Goal: Transaction & Acquisition: Subscribe to service/newsletter

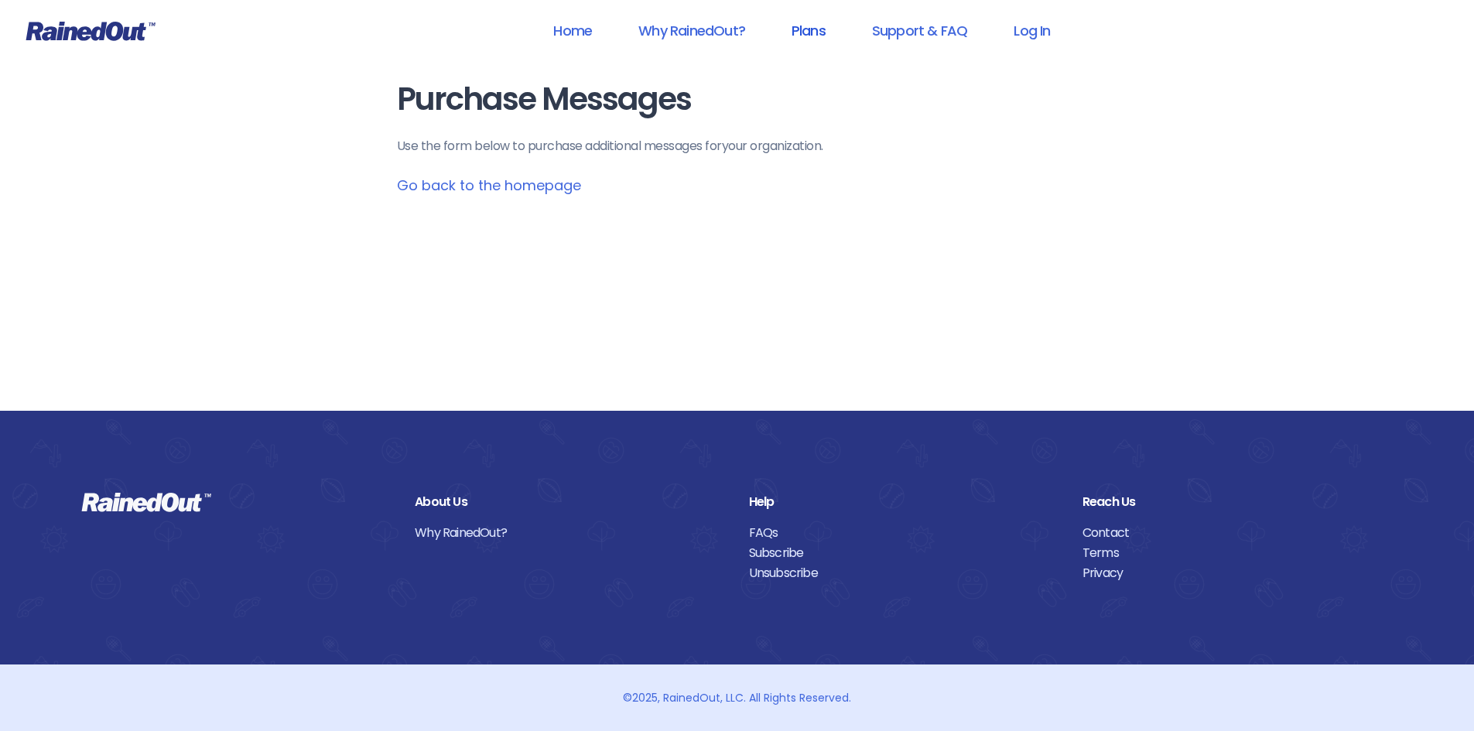
click at [812, 31] on link "Plans" at bounding box center [808, 30] width 74 height 35
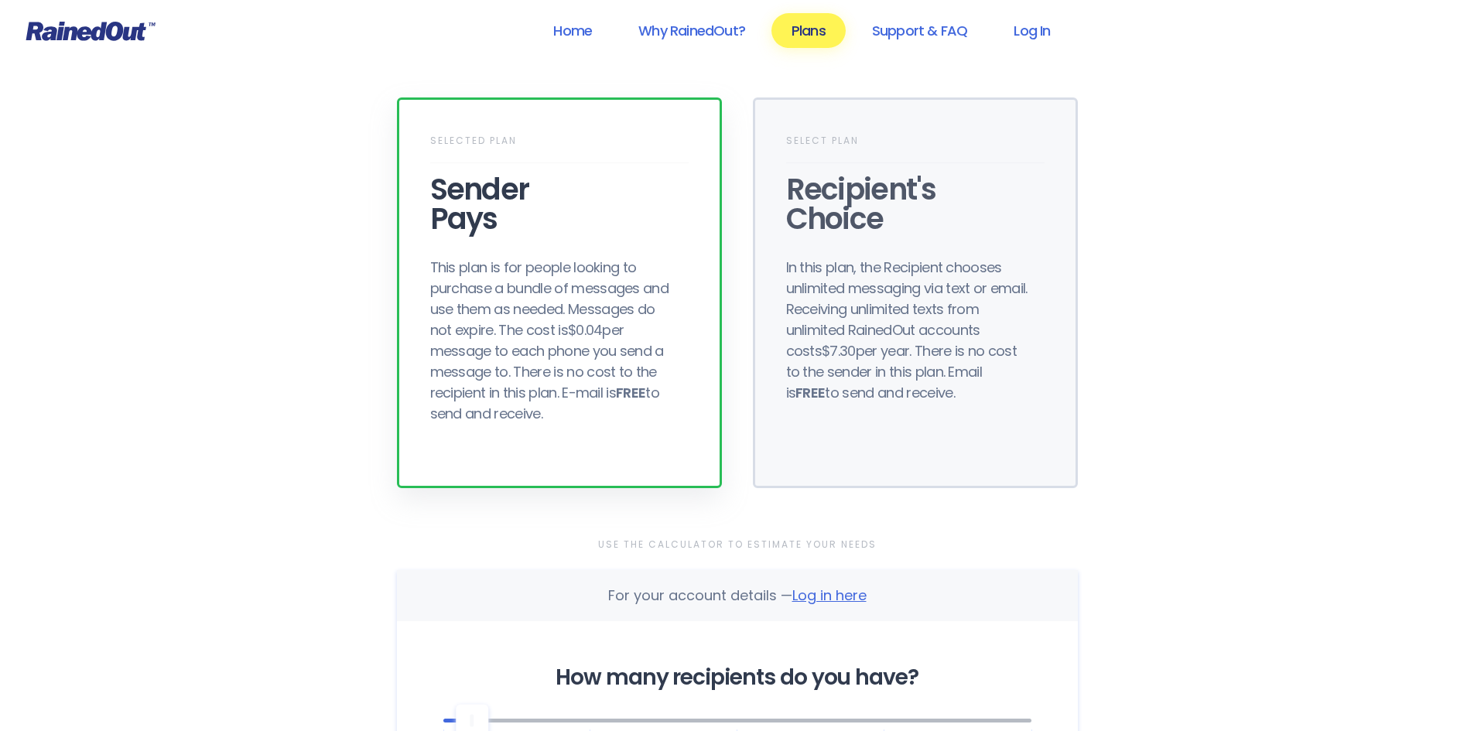
click at [573, 251] on div "Selected Plan Sender Pays This plan is for people looking to purchase a bundle …" at bounding box center [559, 292] width 325 height 391
click at [579, 185] on div "Sender Pays" at bounding box center [559, 204] width 258 height 59
click at [873, 180] on div "Recipient's Choice" at bounding box center [915, 204] width 258 height 59
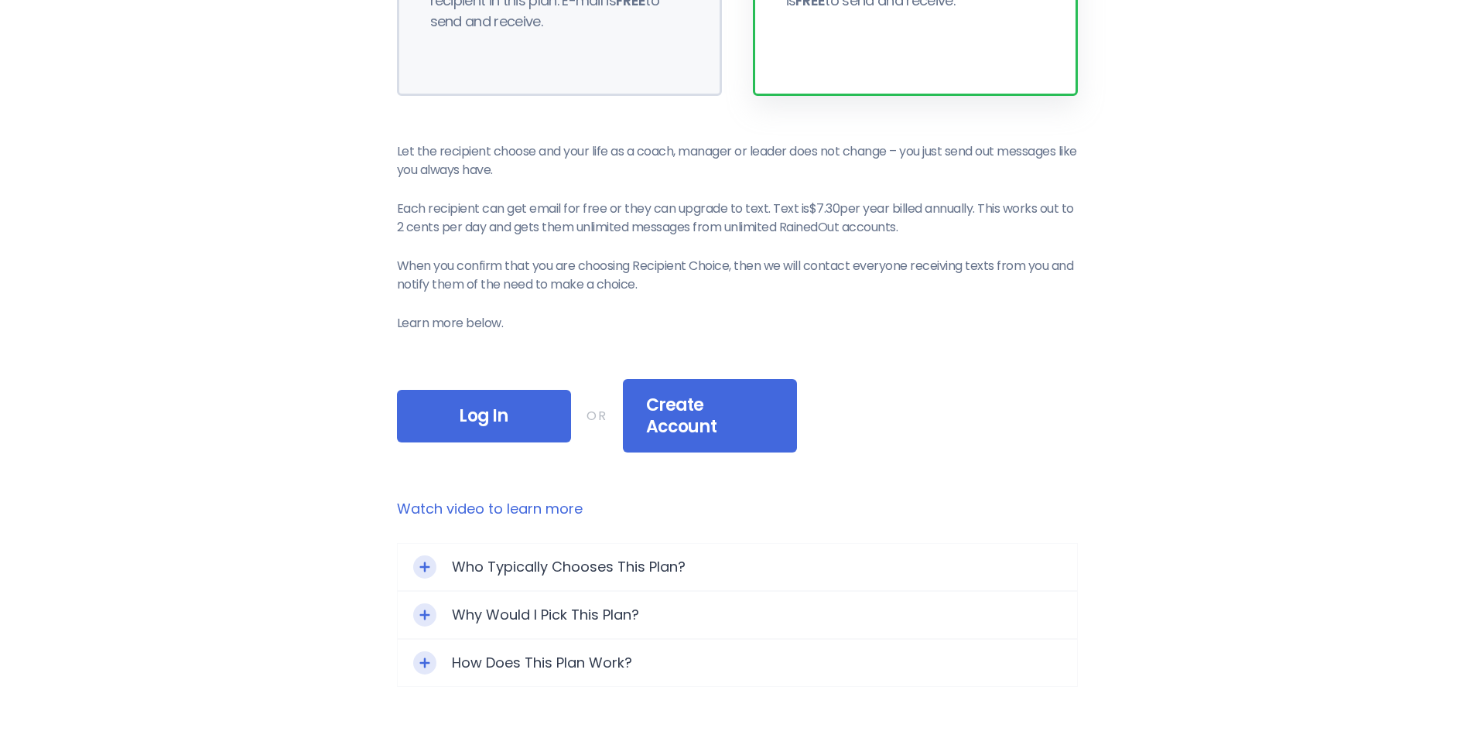
scroll to position [619, 0]
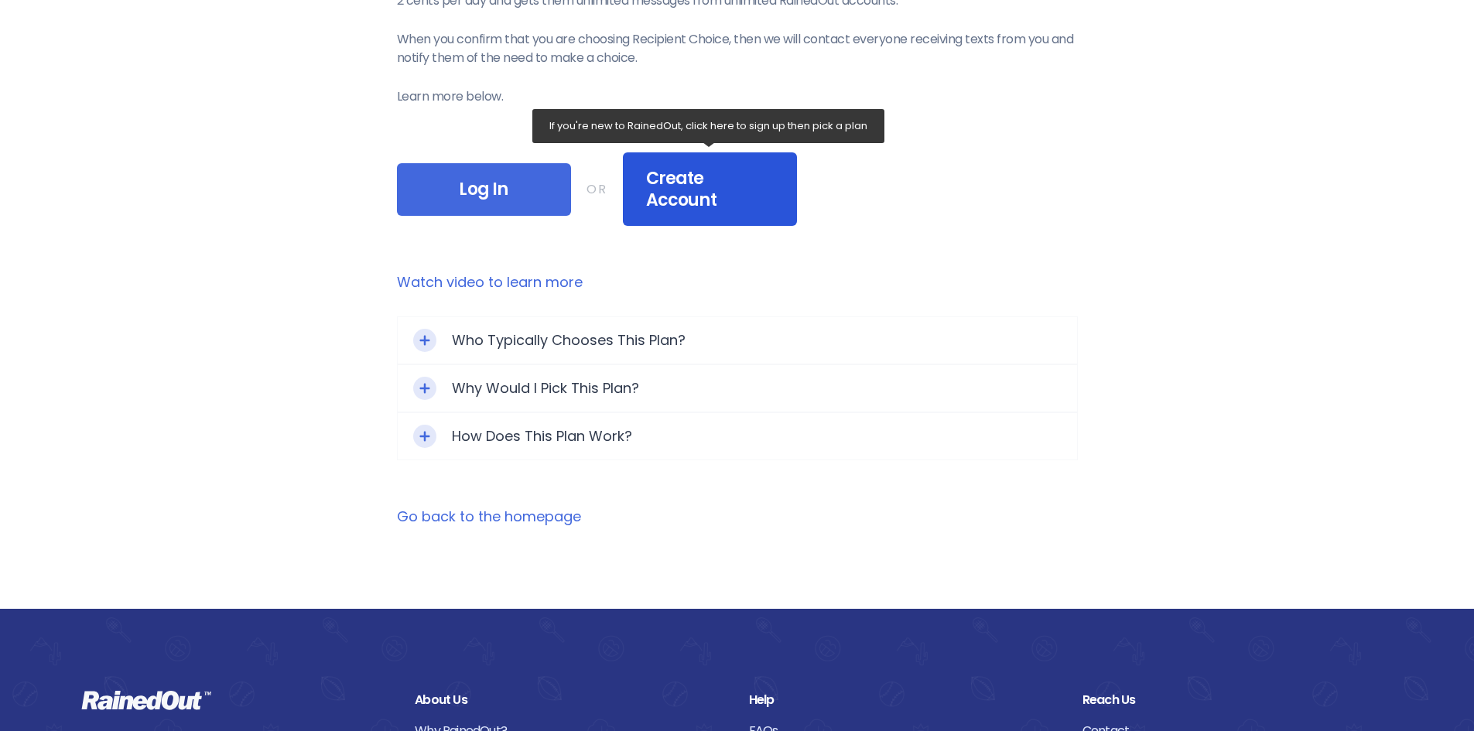
click at [685, 173] on span "Create Account" at bounding box center [710, 189] width 128 height 43
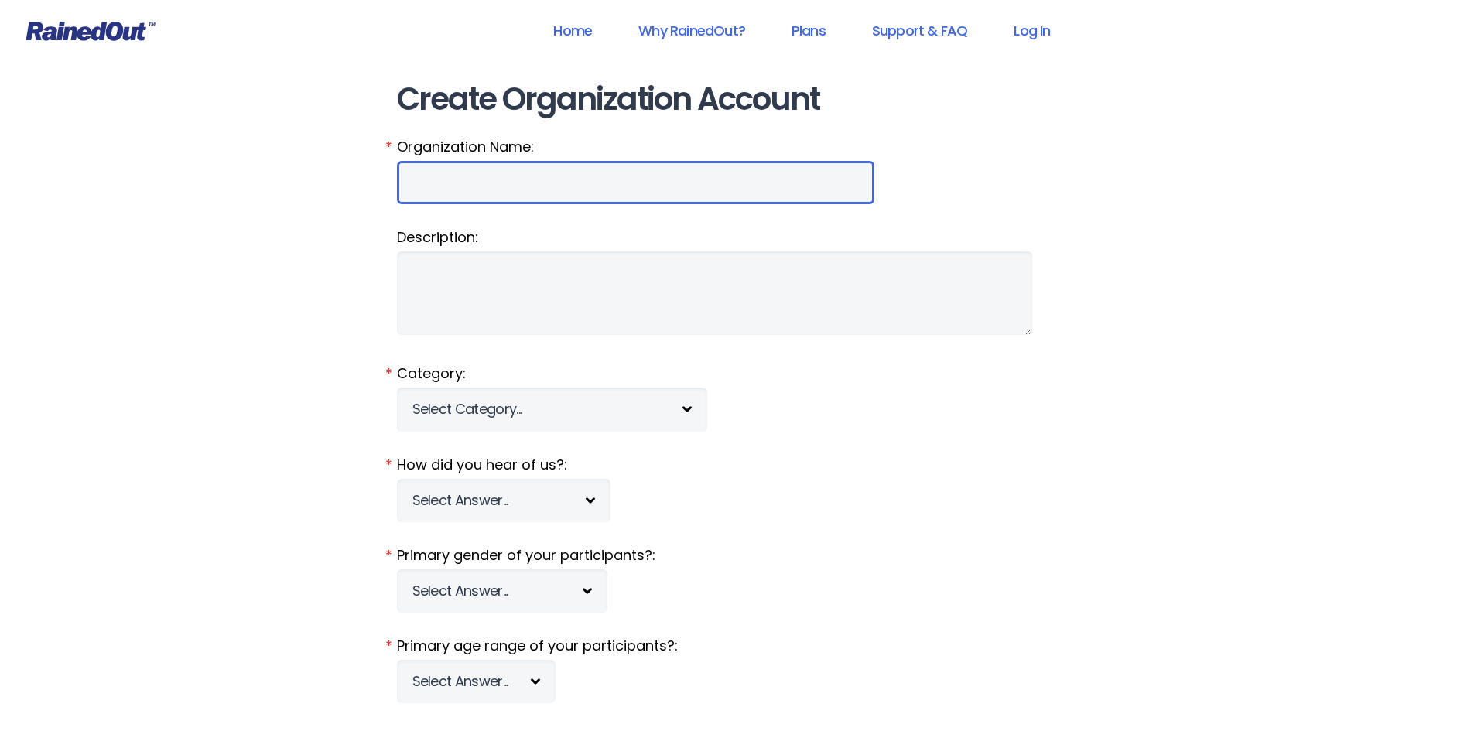
click at [532, 186] on input "Organization Name:" at bounding box center [635, 182] width 477 height 43
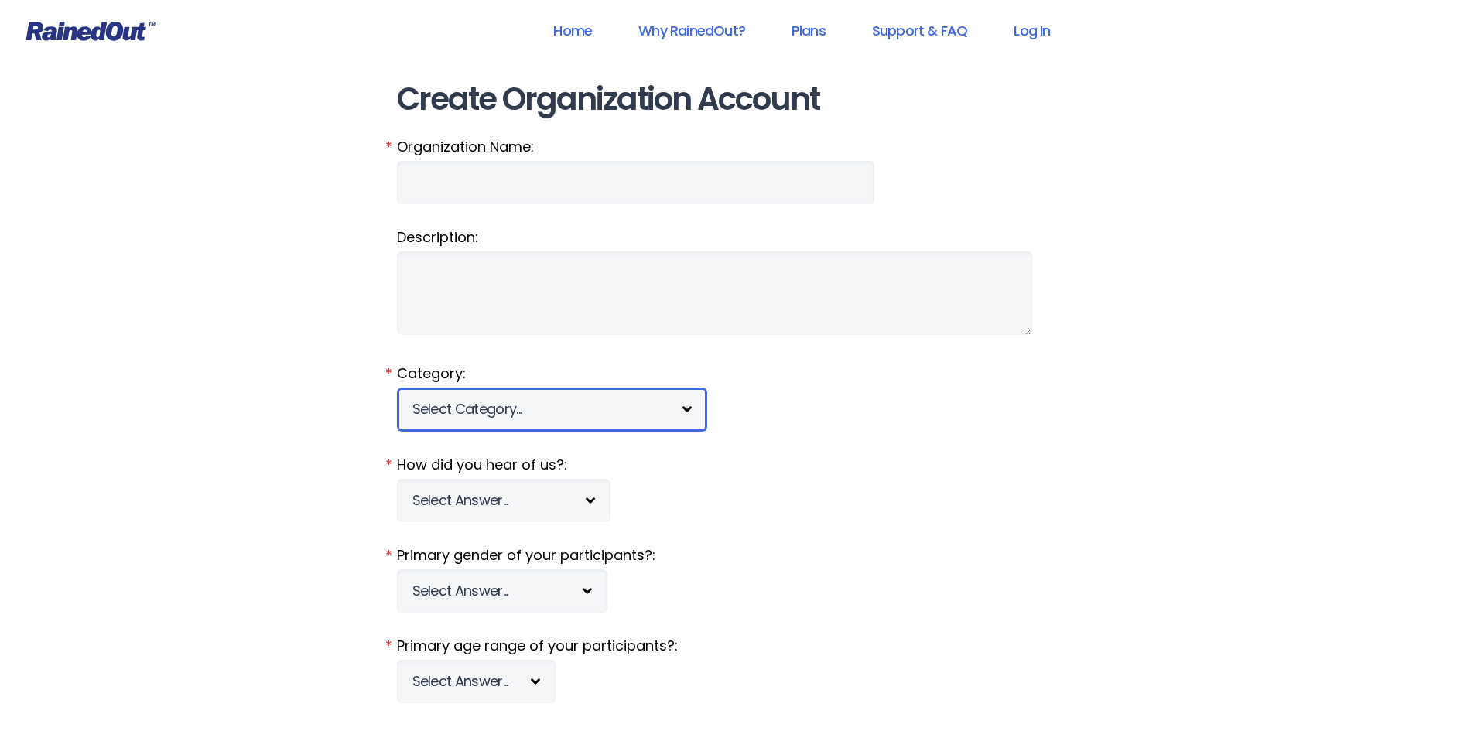
click at [455, 408] on select "Select Category... 5K Walk/Run Aerobics/Fitness ABCA AYF NSCAA Performance Moto…" at bounding box center [552, 409] width 310 height 43
select select "1501"
click at [397, 388] on select "Select Category... 5K Walk/Run Aerobics/Fitness ABCA AYF NSCAA Performance Moto…" at bounding box center [552, 409] width 310 height 43
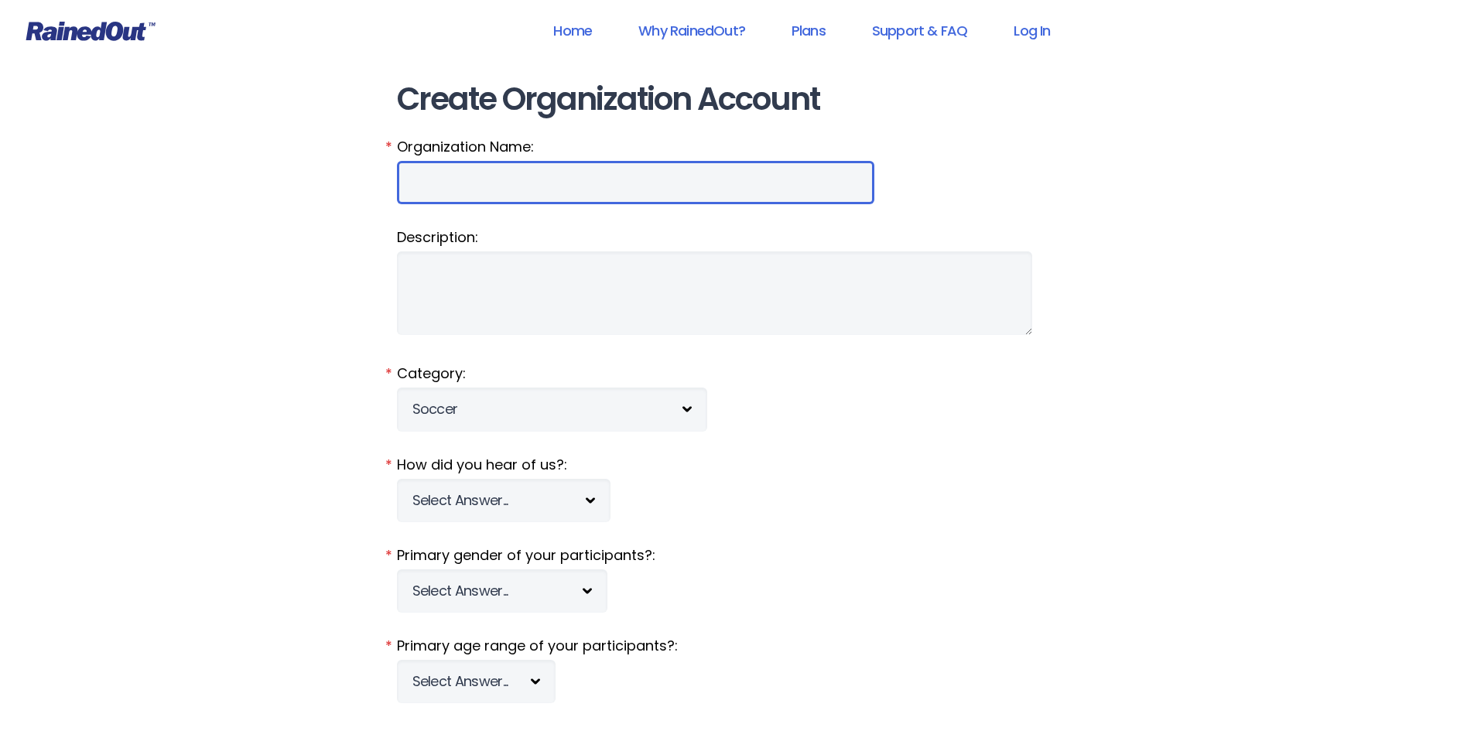
click at [450, 187] on input "Organization Name:" at bounding box center [635, 182] width 477 height 43
type input "Parks and Recreation San Marcos"
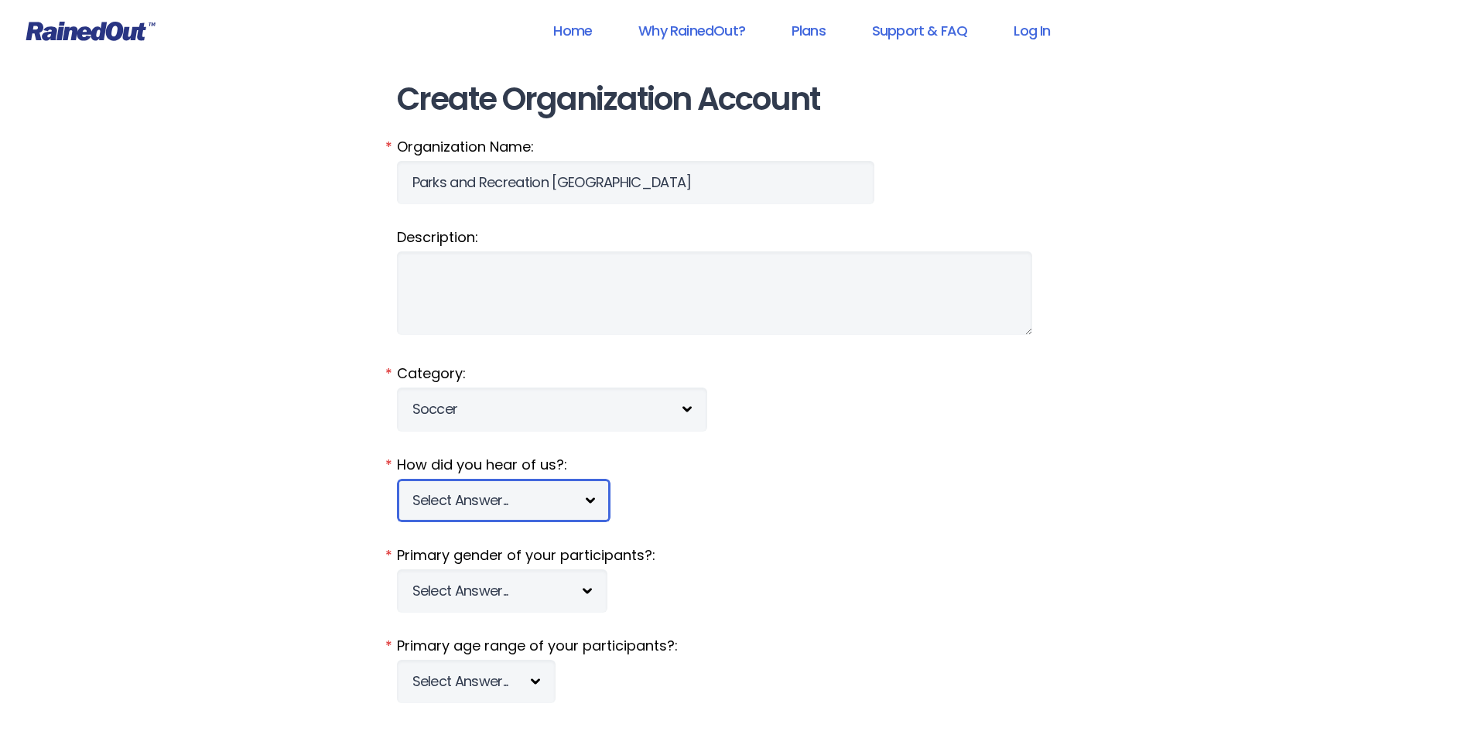
click at [457, 504] on select "Select Answer... Tournament Facebook/Social Media Referral Web Search Other" at bounding box center [504, 500] width 214 height 43
select select "2"
click at [397, 479] on select "Select Answer... Tournament Facebook/Social Media Referral Web Search Other" at bounding box center [504, 500] width 214 height 43
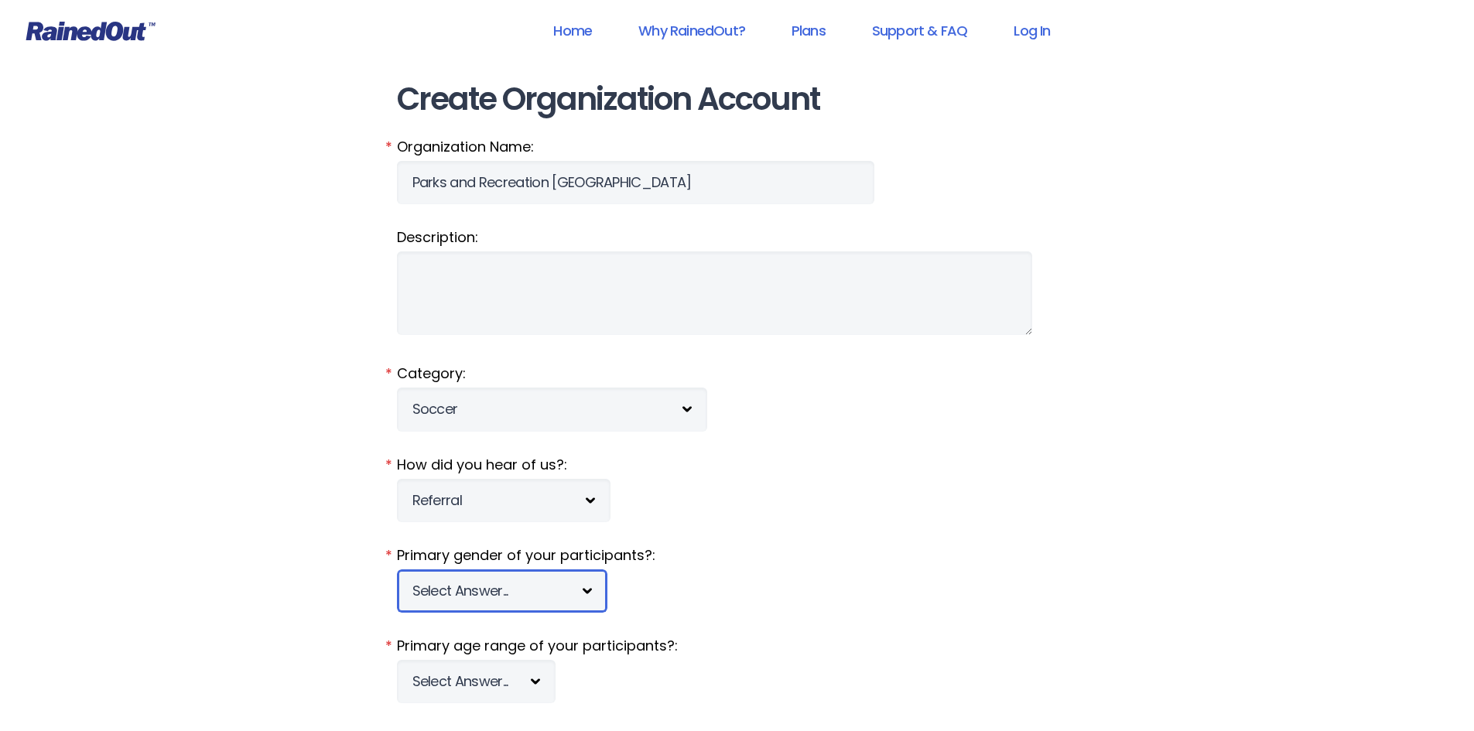
click at [455, 592] on select "Select Answer... Male Female Co-ed" at bounding box center [502, 591] width 210 height 43
select select "m"
click at [397, 570] on select "Select Answer... Male Female Co-ed" at bounding box center [502, 591] width 210 height 43
drag, startPoint x: 246, startPoint y: 440, endPoint x: 255, endPoint y: 415, distance: 26.4
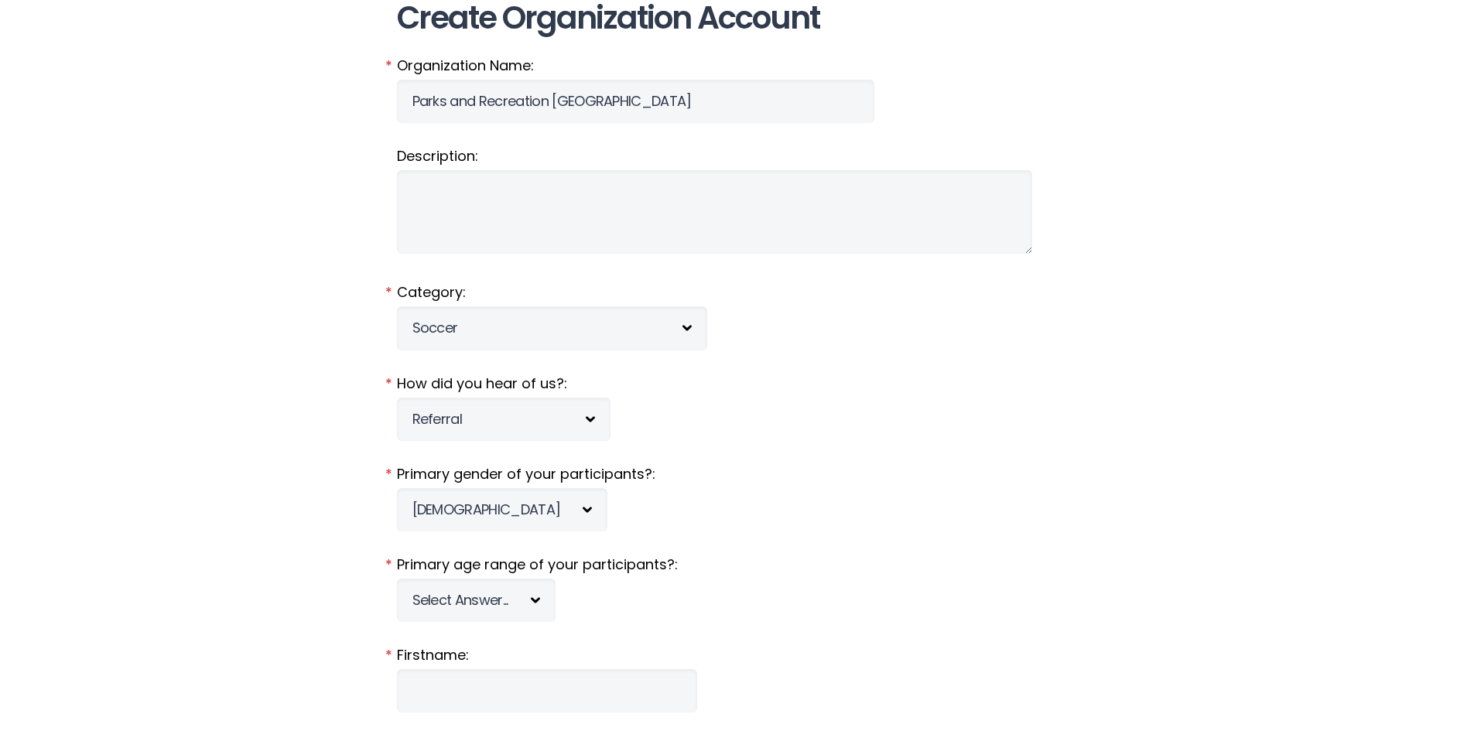
scroll to position [232, 0]
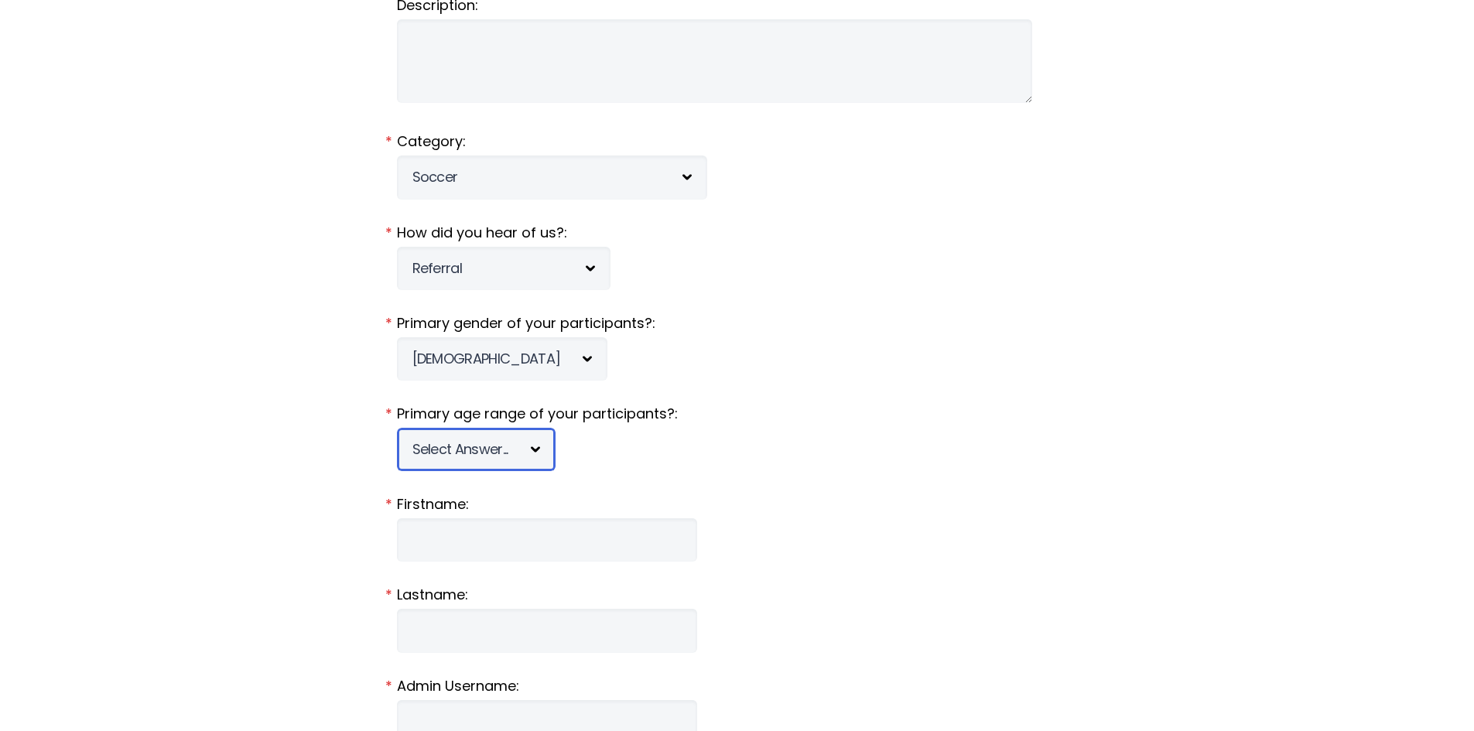
click at [416, 449] on select "Select Answer... Under 5 6-7 8-9 10-11 12-13 14-15 16-17 18-20 21+ Mixed" at bounding box center [476, 449] width 159 height 43
select select "8-9"
click at [397, 428] on select "Select Answer... Under 5 6-7 8-9 10-11 12-13 14-15 16-17 18-20 21+ Mixed" at bounding box center [476, 449] width 159 height 43
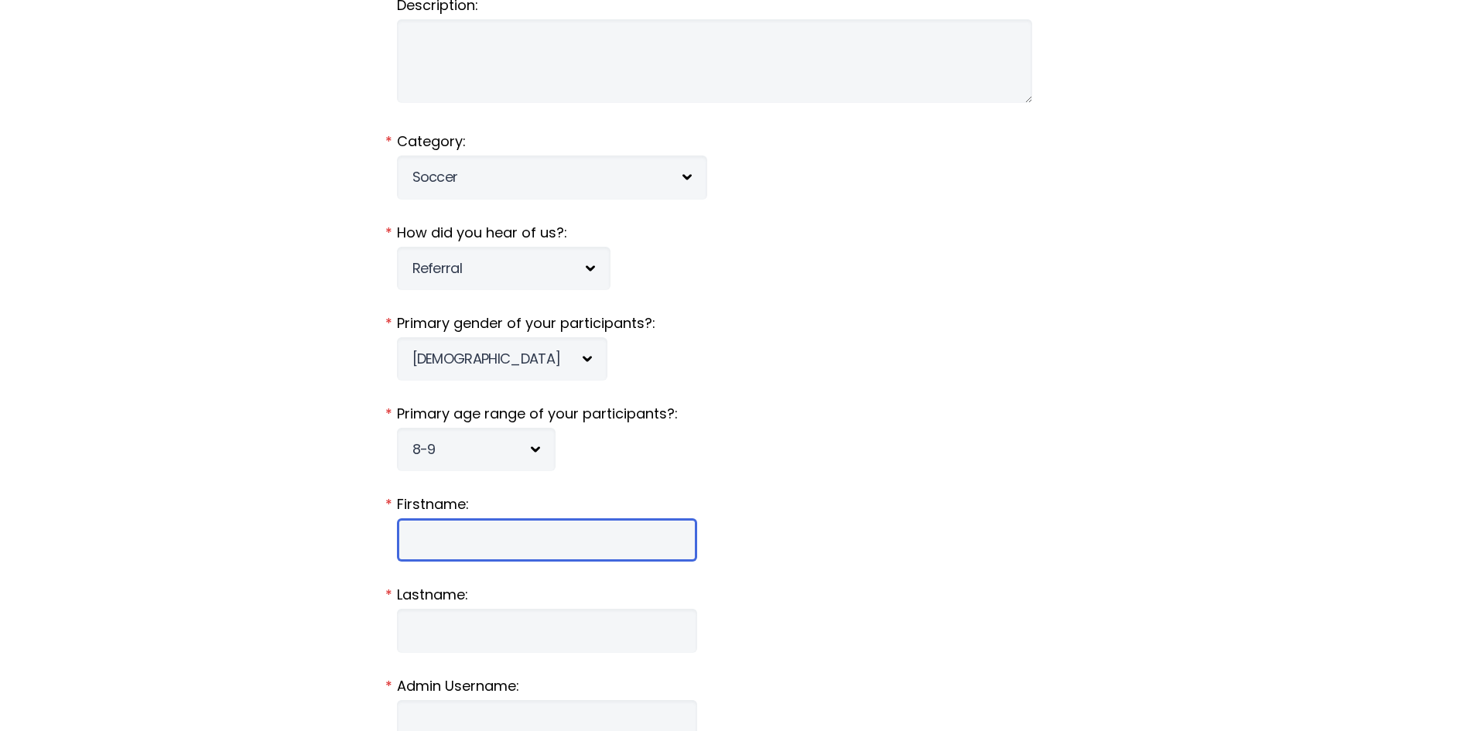
click at [459, 539] on input "Firstname:" at bounding box center [547, 539] width 300 height 43
type input "Jason"
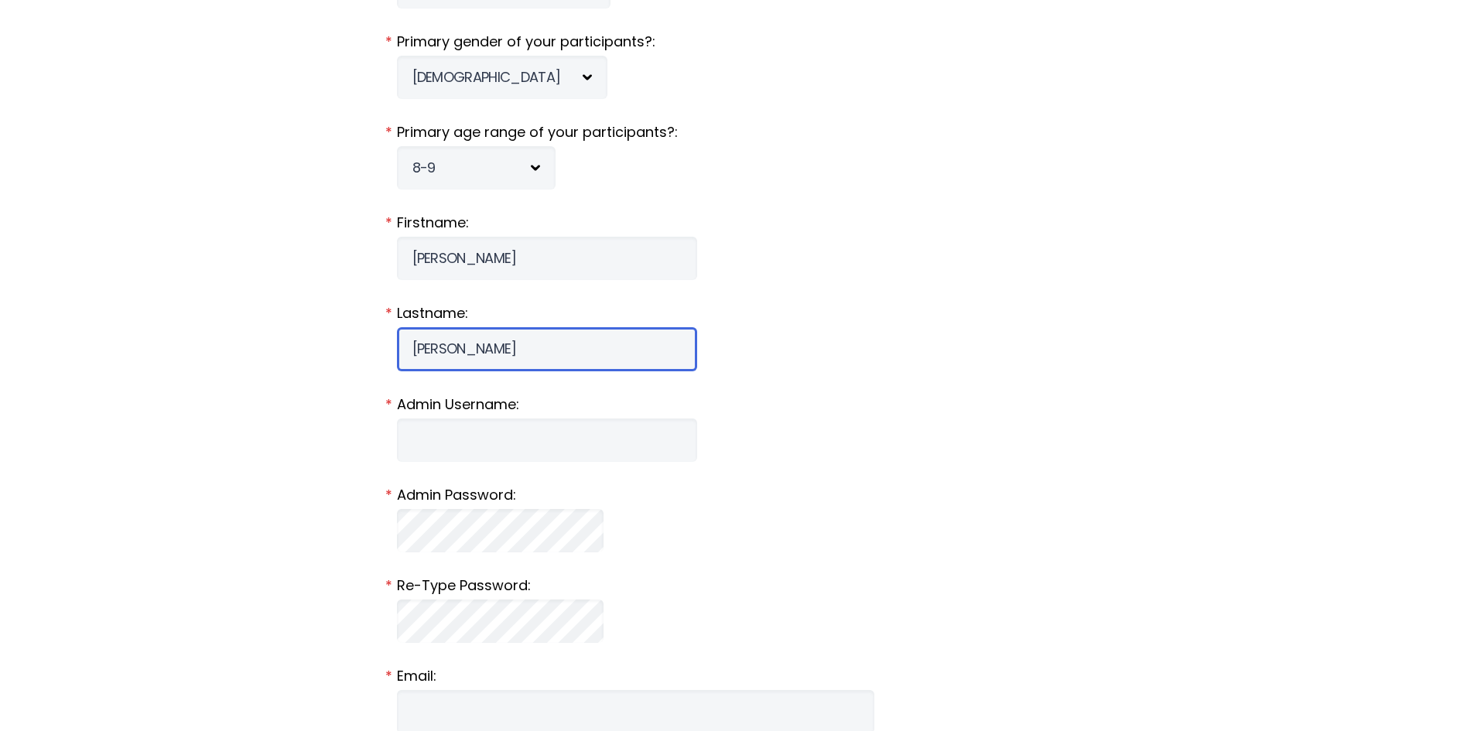
scroll to position [542, 0]
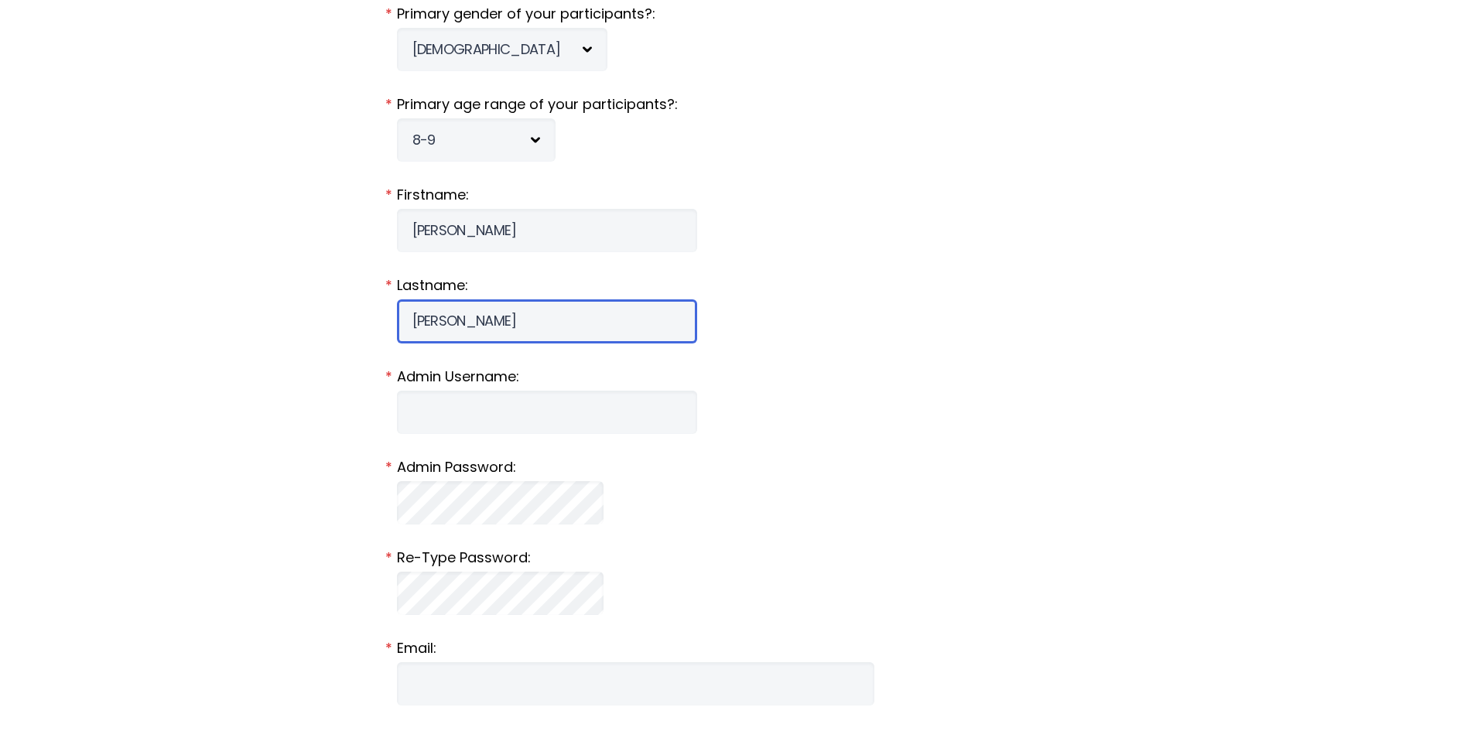
type input "Fabian"
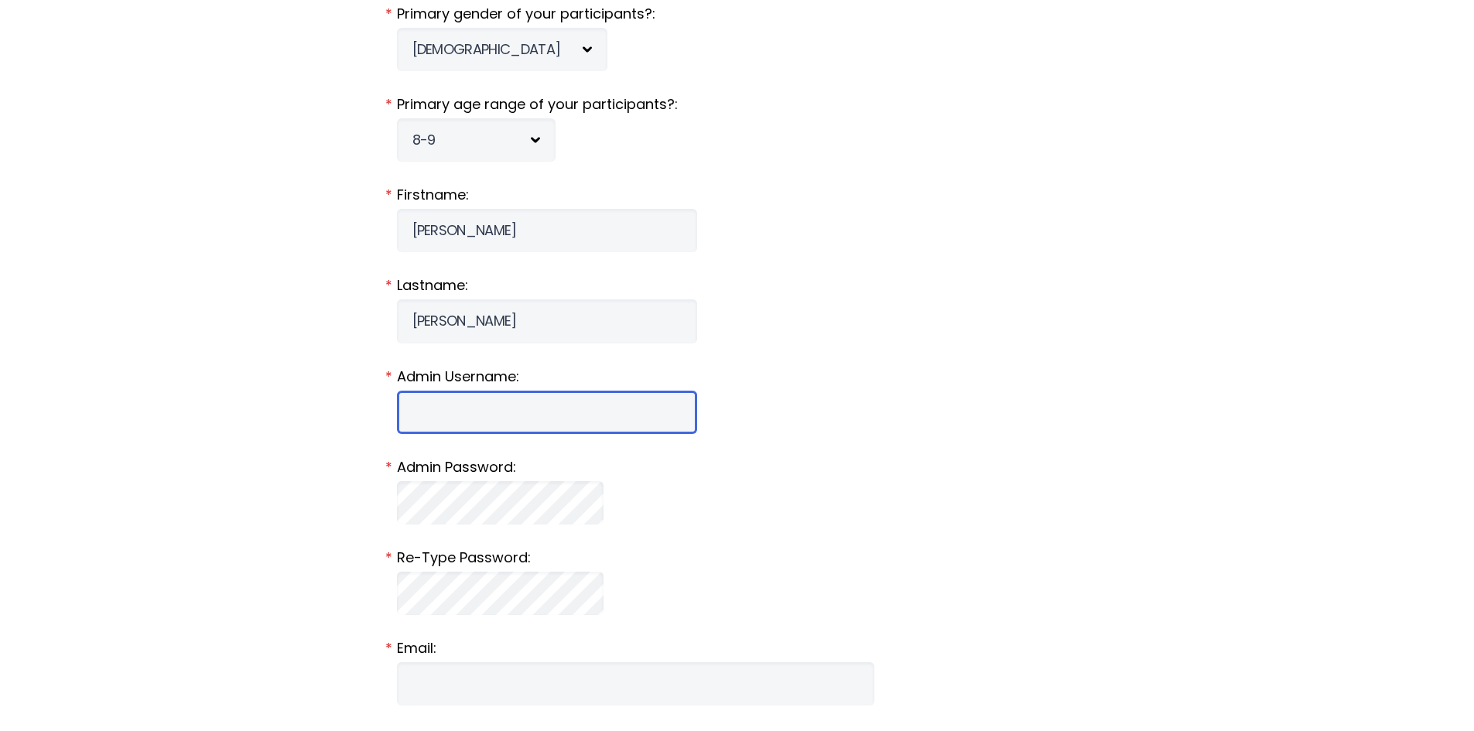
click at [424, 409] on input "Admin Username:" at bounding box center [547, 412] width 300 height 43
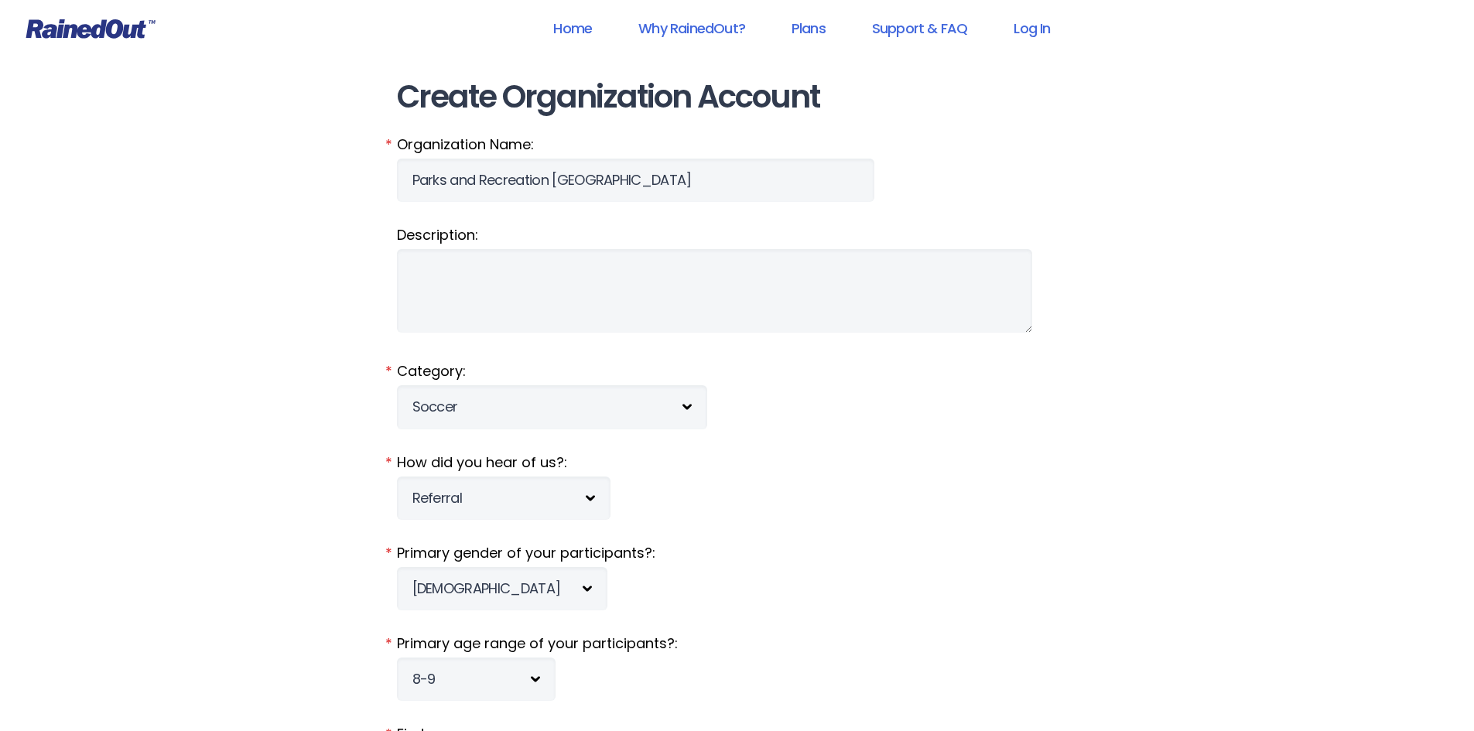
scroll to position [0, 0]
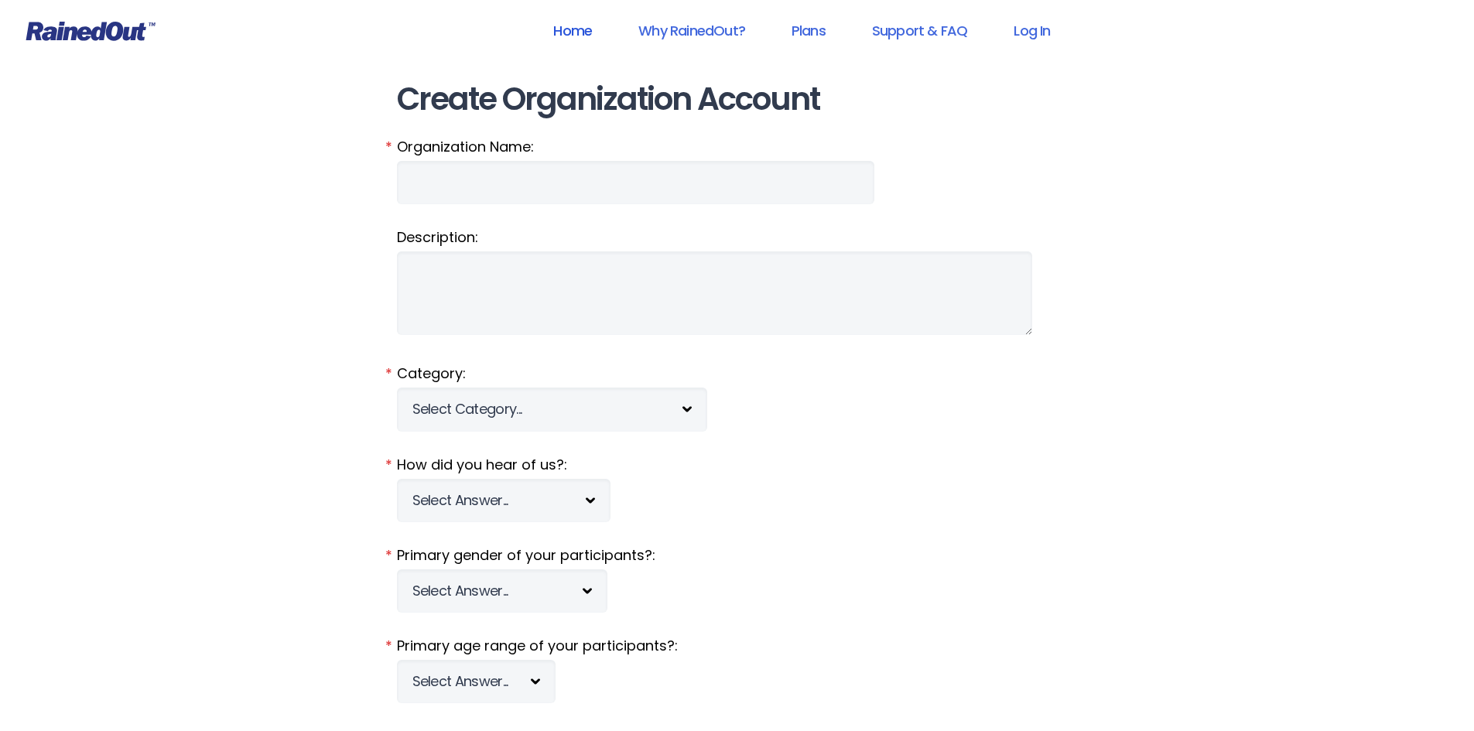
click at [567, 29] on link "Home" at bounding box center [572, 30] width 79 height 35
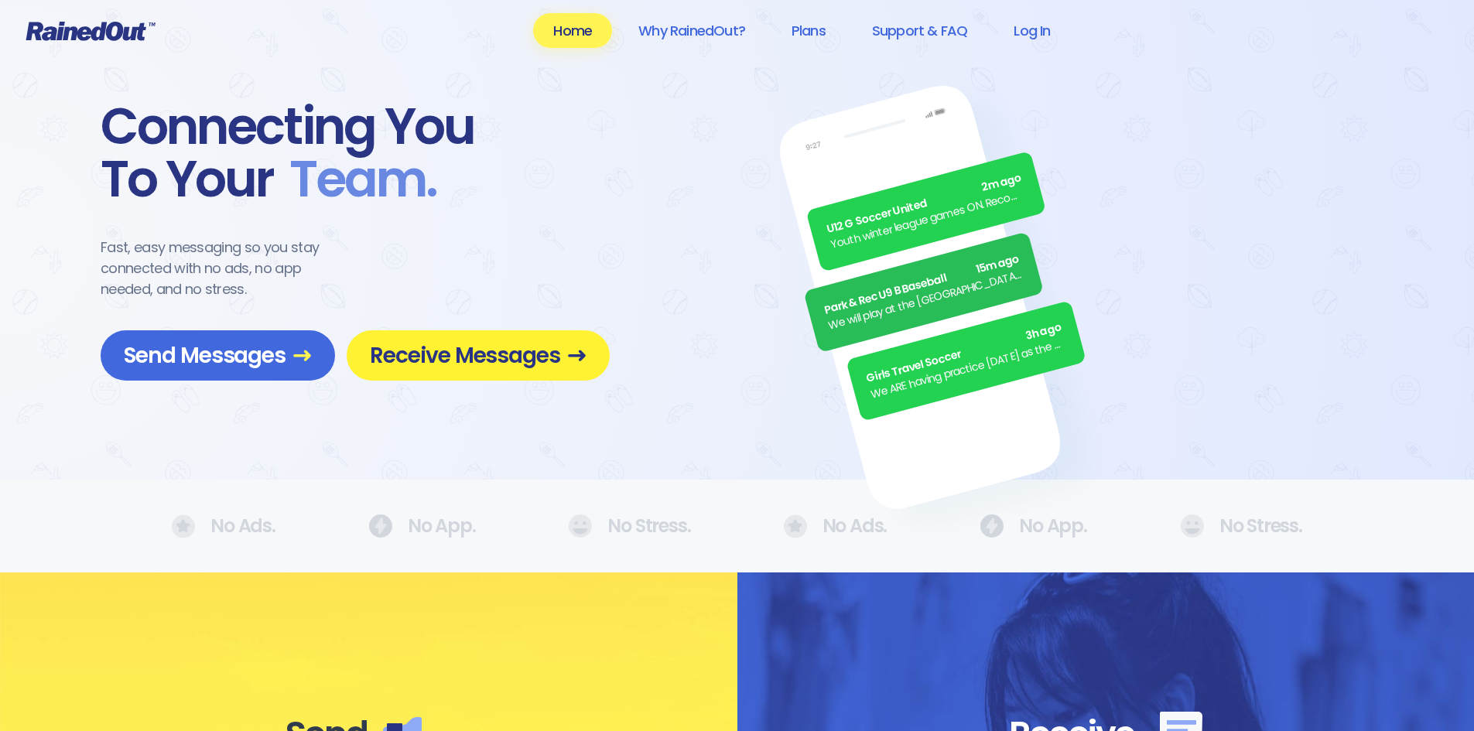
click at [439, 354] on span "Receive Messages" at bounding box center [478, 355] width 217 height 27
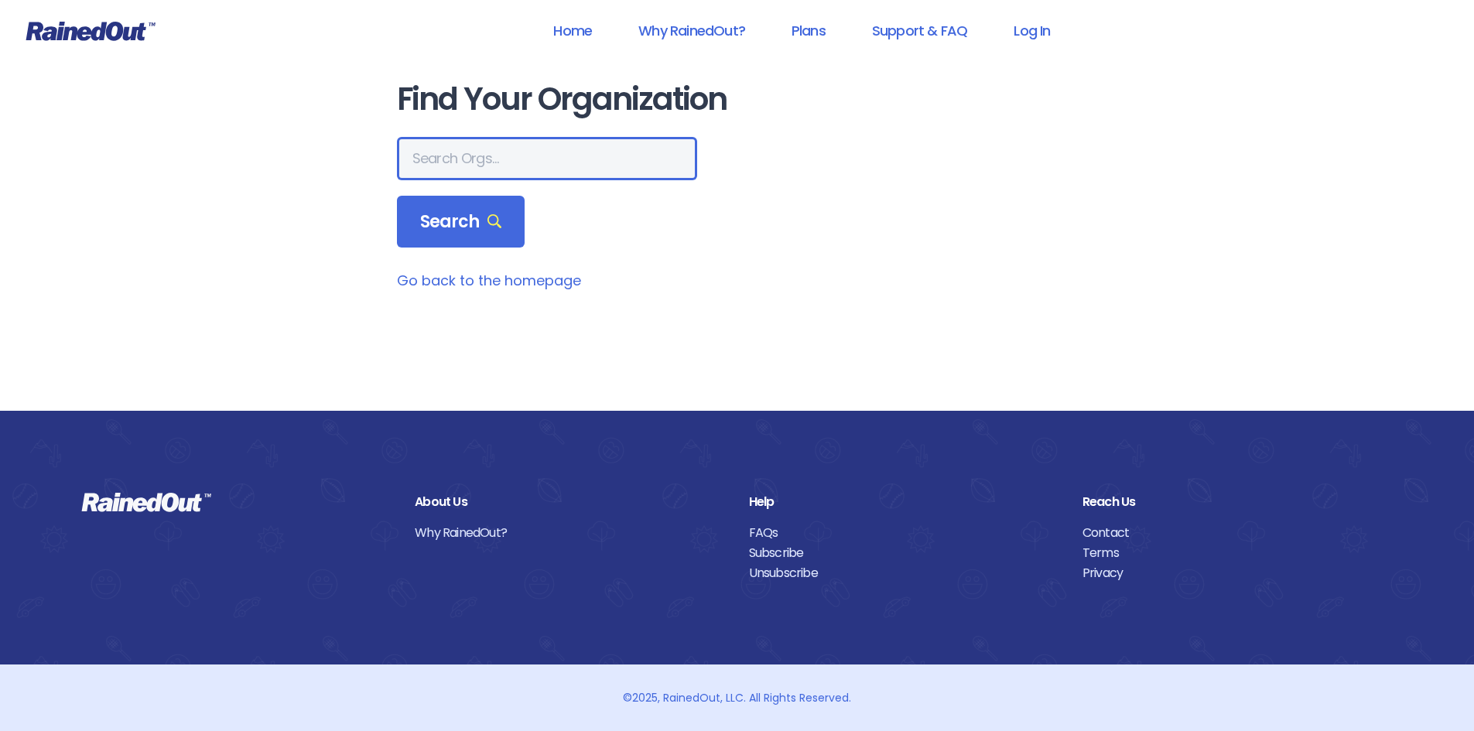
click at [418, 161] on input "text" at bounding box center [547, 158] width 300 height 43
type input "Parks and Recreation San Marcos"
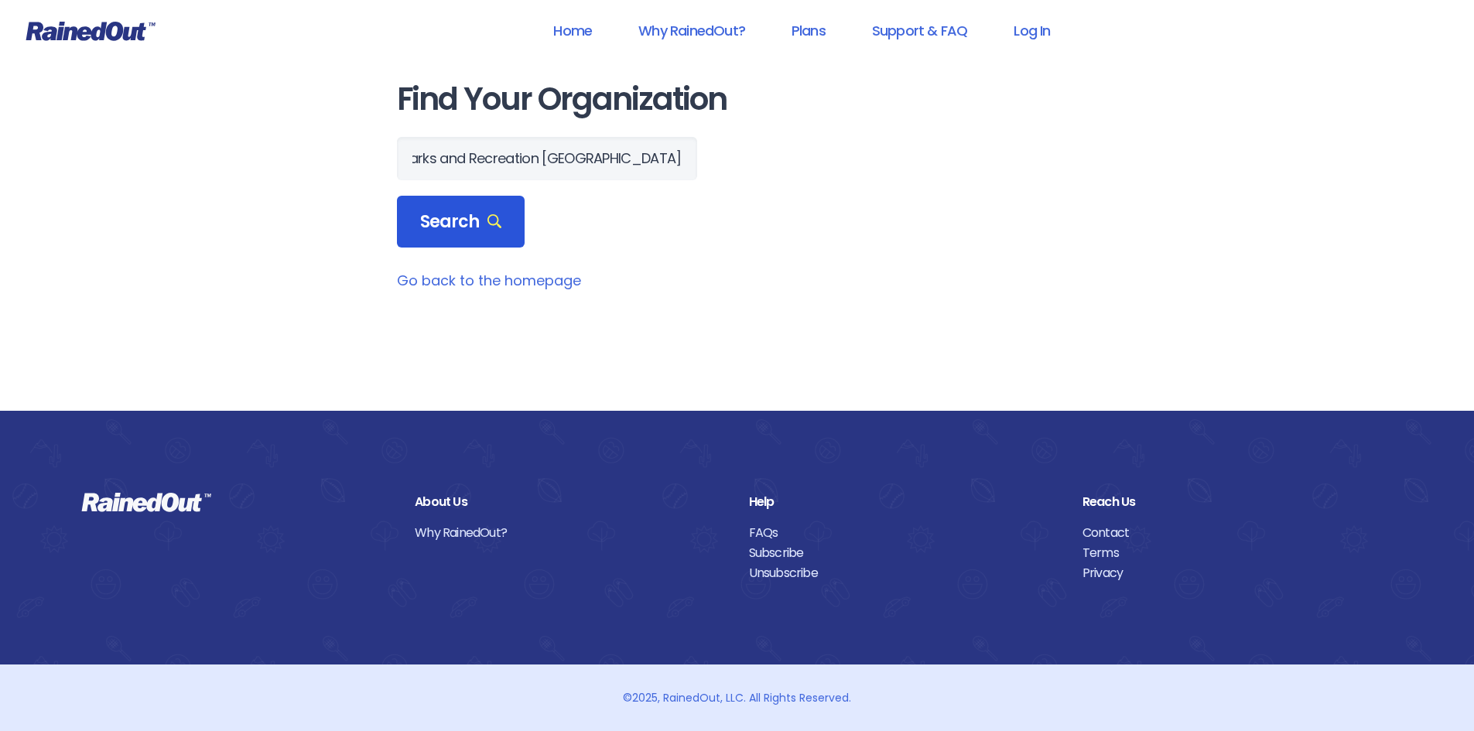
scroll to position [0, 0]
click at [421, 225] on span "Search" at bounding box center [461, 222] width 82 height 22
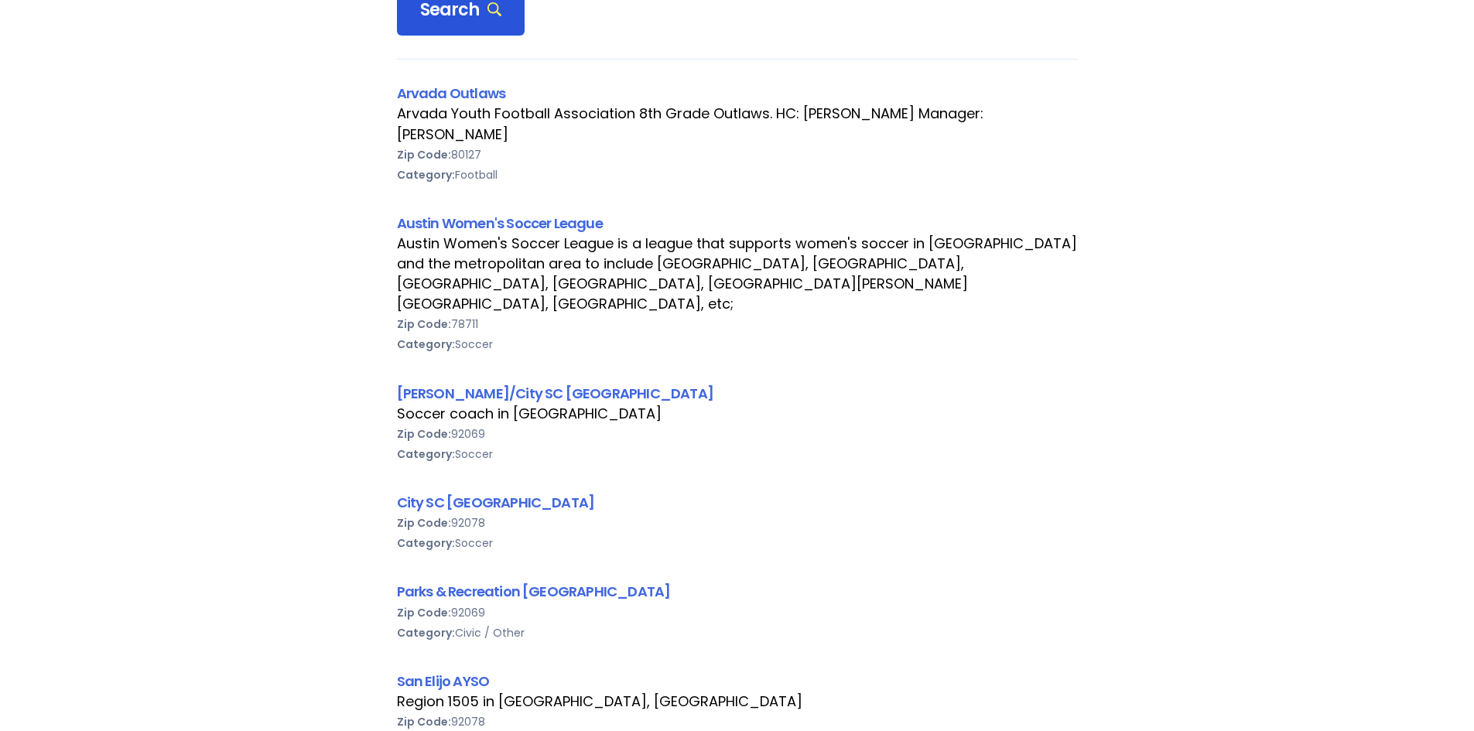
scroll to position [232, 0]
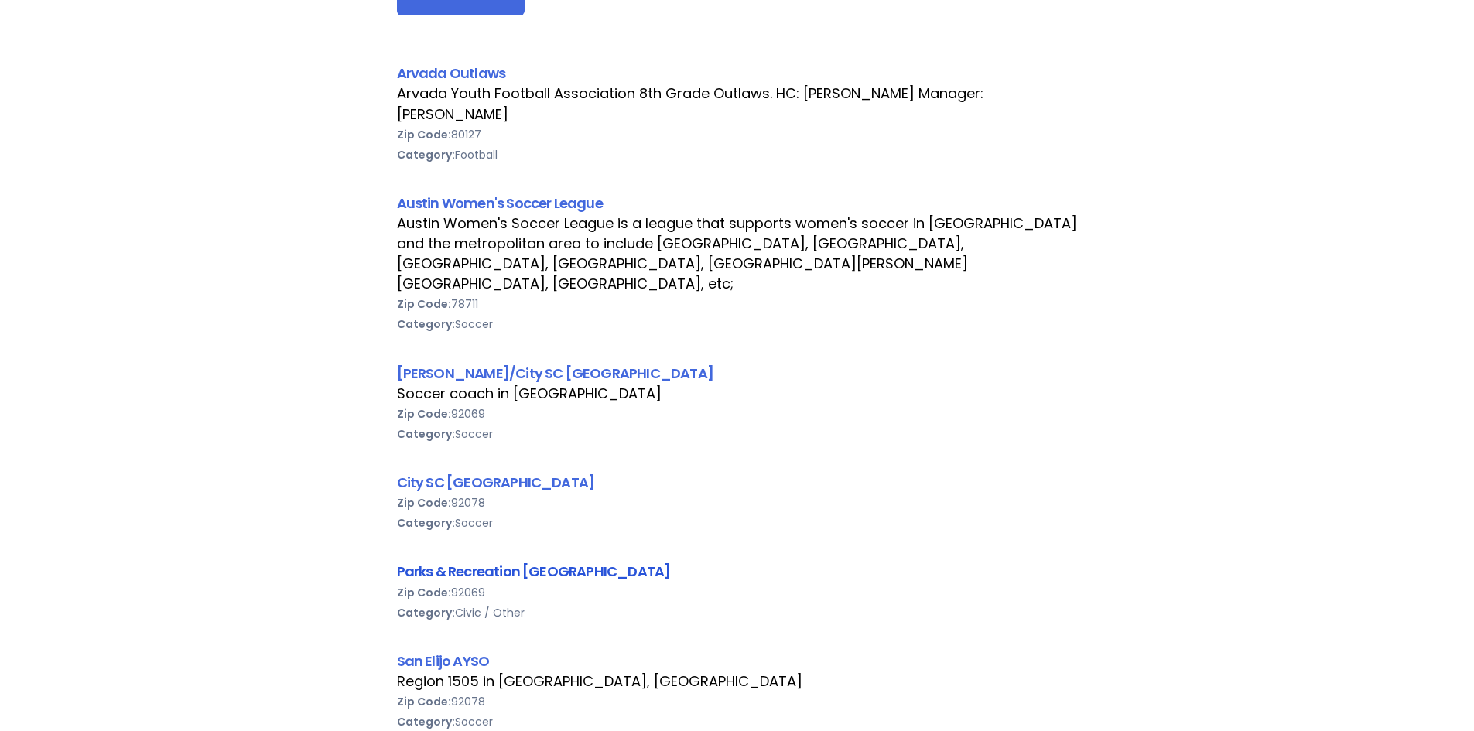
click at [426, 562] on link "Parks & Recreation San Marcos" at bounding box center [534, 571] width 274 height 19
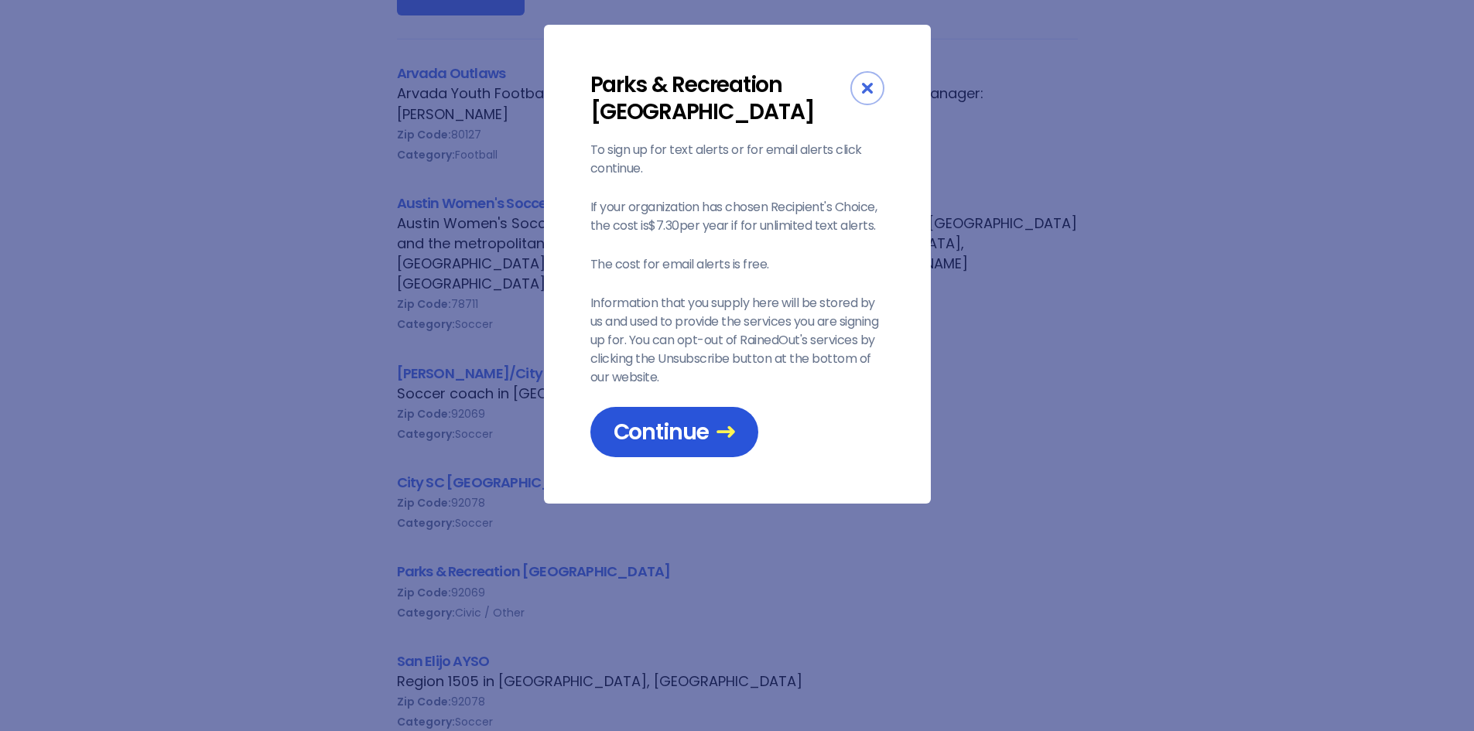
click at [712, 415] on link "Continue" at bounding box center [674, 432] width 168 height 50
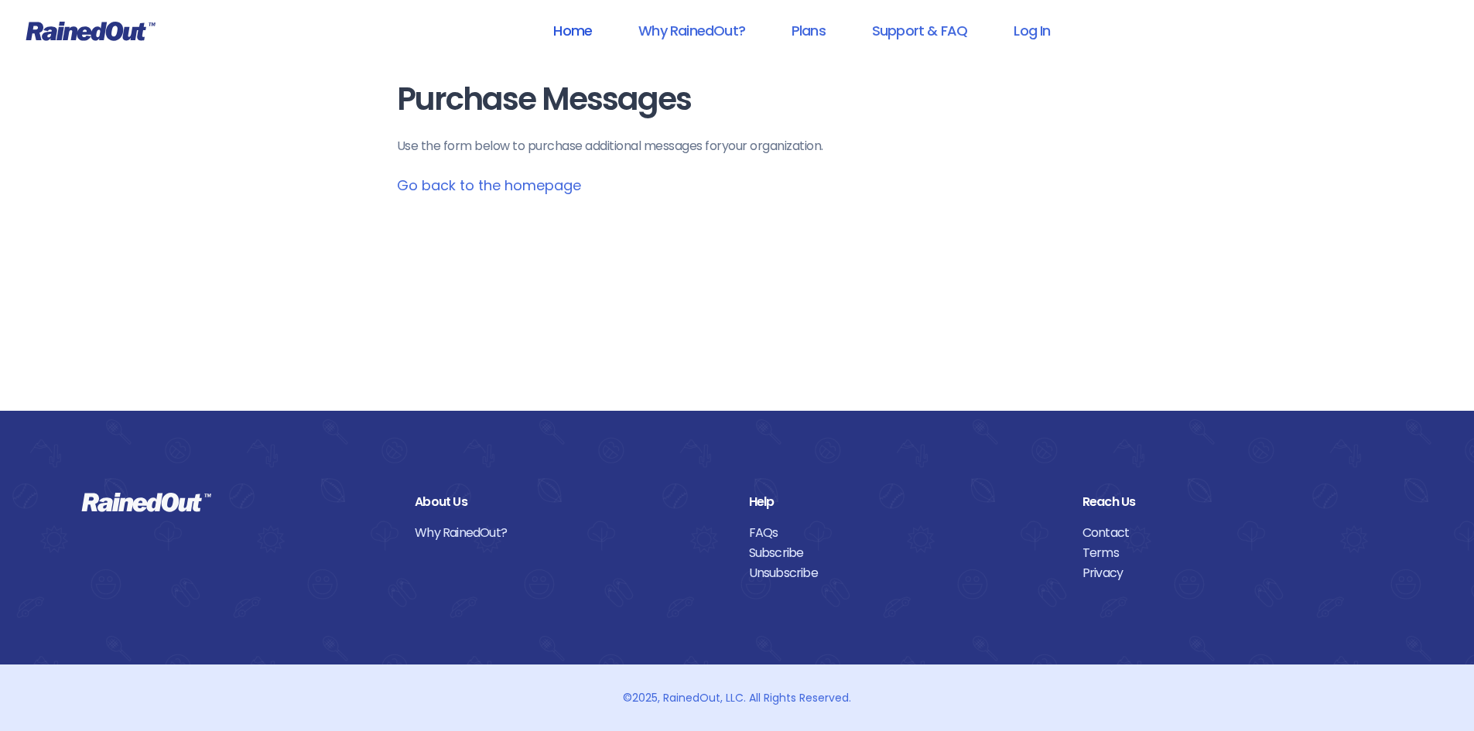
click at [563, 34] on link "Home" at bounding box center [572, 30] width 79 height 35
